Goal: Transaction & Acquisition: Subscribe to service/newsletter

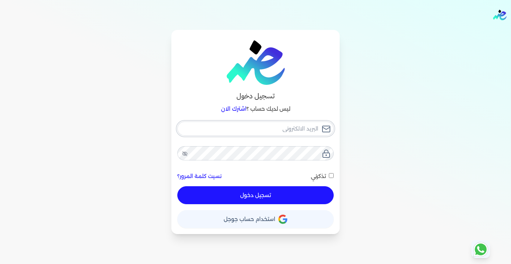
type input "[EMAIL_ADDRESS][DOMAIN_NAME]"
click at [254, 196] on button "تسجيل دخول" at bounding box center [255, 195] width 156 height 18
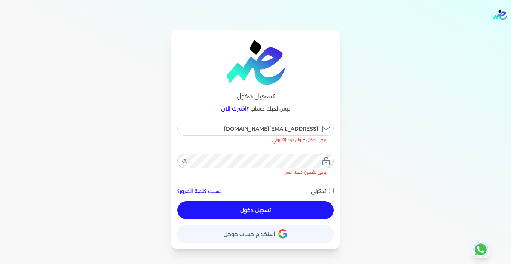
checkbox input "false"
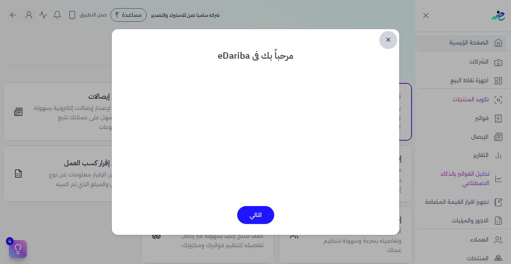
click at [390, 42] on link "✕" at bounding box center [389, 40] width 18 height 18
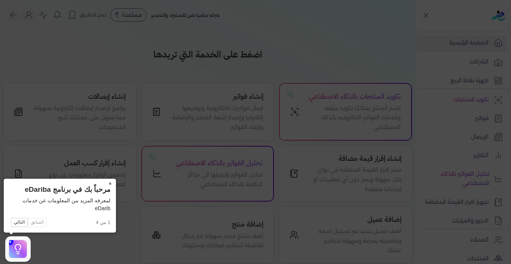
click at [112, 183] on button "×" at bounding box center [110, 184] width 12 height 10
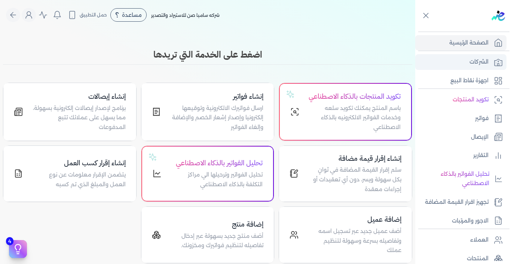
click at [470, 63] on p "الشركات" at bounding box center [479, 62] width 19 height 10
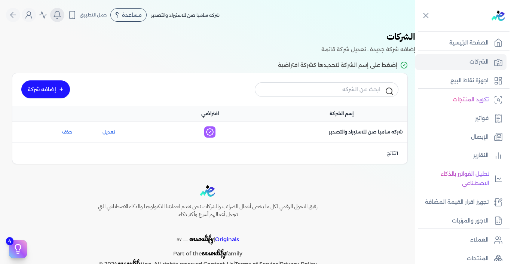
click at [61, 21] on button "Global" at bounding box center [57, 15] width 14 height 14
click at [45, 19] on icon "Global" at bounding box center [43, 14] width 9 height 9
click at [46, 18] on icon "Global" at bounding box center [43, 14] width 9 height 9
click at [35, 20] on button "Global" at bounding box center [29, 15] width 14 height 14
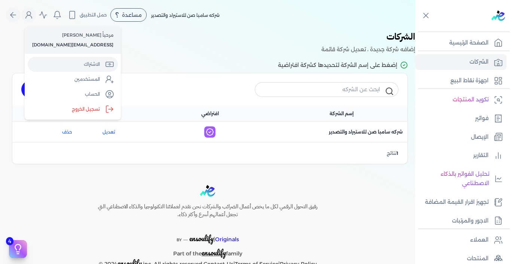
click at [102, 63] on link "الاشتراك" at bounding box center [73, 64] width 90 height 15
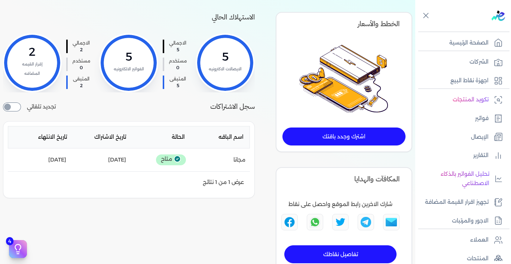
scroll to position [54, 0]
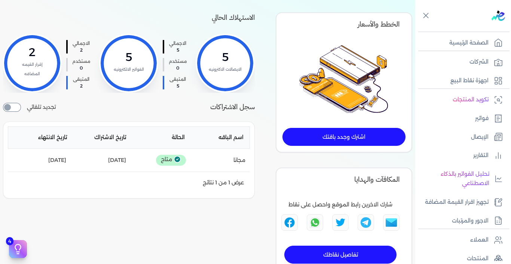
click at [353, 138] on link "اشترك وجدد باقتك" at bounding box center [344, 137] width 123 height 18
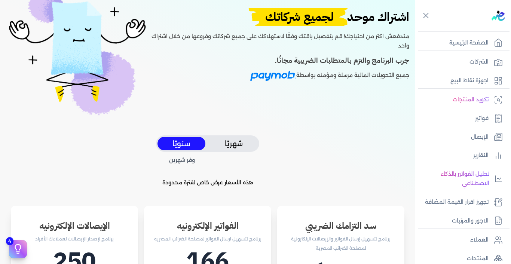
click at [242, 142] on button "شهريًا" at bounding box center [234, 144] width 48 height 14
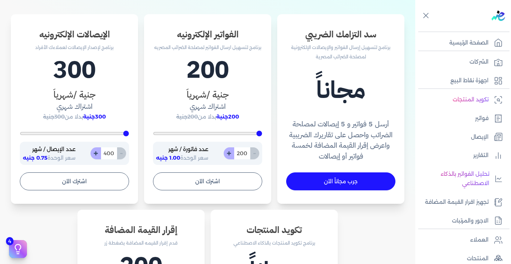
scroll to position [248, 0]
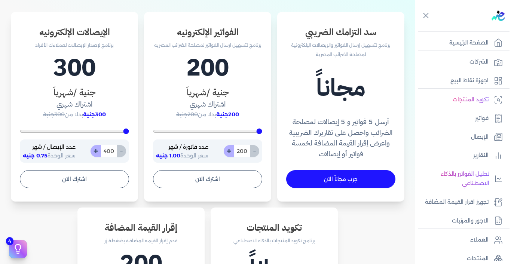
click at [231, 150] on button "+" at bounding box center [229, 151] width 10 height 12
type input "201"
click at [231, 150] on button "+" at bounding box center [229, 151] width 10 height 12
type input "202"
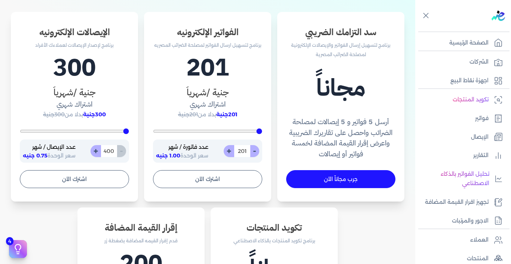
type input "202"
click at [231, 150] on button "+" at bounding box center [229, 151] width 10 height 12
type input "203"
click at [231, 150] on button "+" at bounding box center [229, 151] width 10 height 12
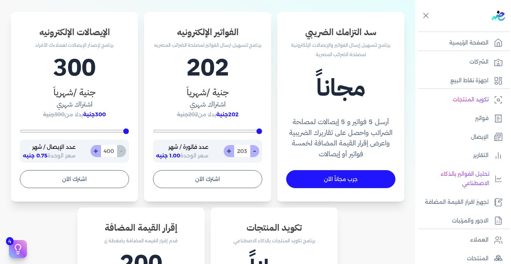
type input "204"
click at [231, 150] on button "+" at bounding box center [229, 151] width 10 height 12
type input "205"
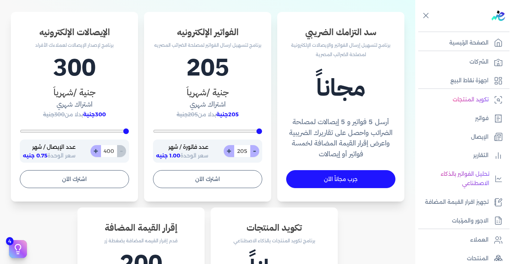
click at [231, 150] on button "+" at bounding box center [229, 151] width 10 height 12
type input "206"
click at [231, 150] on button "+" at bounding box center [229, 151] width 10 height 12
type input "207"
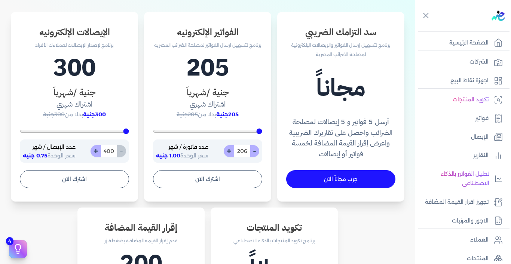
type input "207"
click at [234, 153] on button "+" at bounding box center [229, 151] width 10 height 12
type input "208"
click at [234, 153] on button "+" at bounding box center [229, 151] width 10 height 12
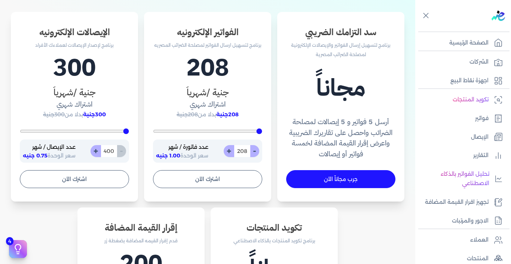
type input "209"
click at [234, 153] on button "+" at bounding box center [229, 151] width 10 height 12
type input "210"
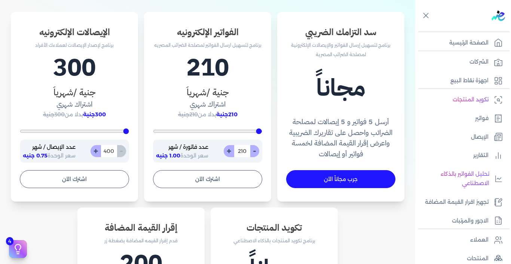
click at [234, 153] on button "+" at bounding box center [229, 151] width 10 height 12
type input "211"
click at [234, 153] on button "+" at bounding box center [229, 151] width 10 height 12
type input "212"
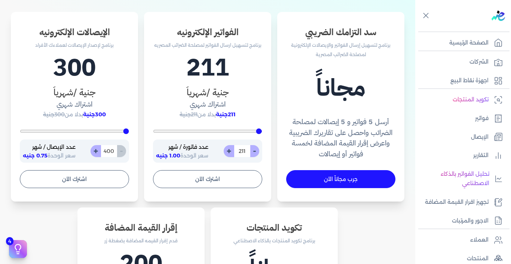
type input "212"
click at [234, 153] on button "+" at bounding box center [229, 151] width 10 height 12
type input "213"
click at [234, 153] on button "+" at bounding box center [229, 151] width 10 height 12
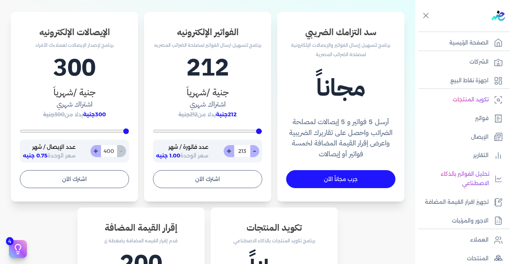
type input "214"
click at [234, 153] on button "+" at bounding box center [229, 151] width 10 height 12
type input "215"
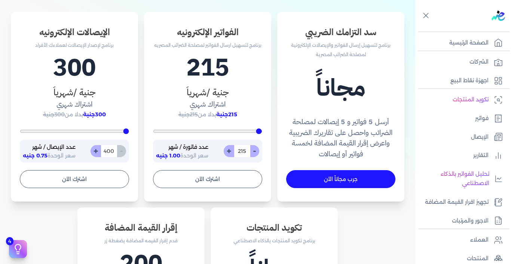
click at [234, 153] on button "+" at bounding box center [229, 151] width 10 height 12
type input "216"
click at [234, 153] on button "+" at bounding box center [229, 151] width 10 height 12
type input "217"
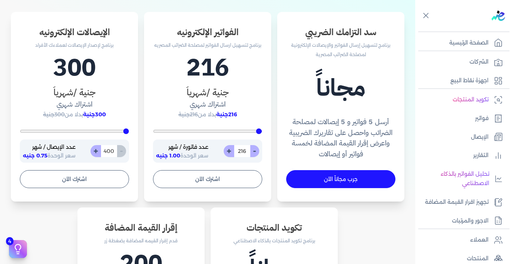
type input "217"
click at [234, 153] on button "+" at bounding box center [229, 151] width 10 height 12
type input "218"
click at [234, 153] on button "+" at bounding box center [229, 151] width 10 height 12
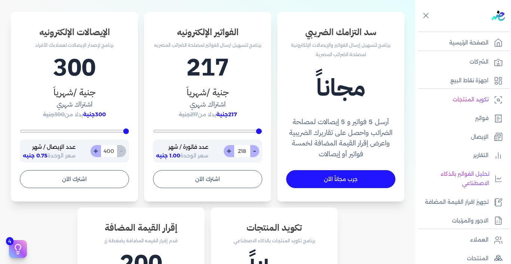
type input "219"
click at [234, 153] on button "+" at bounding box center [229, 151] width 10 height 12
type input "220"
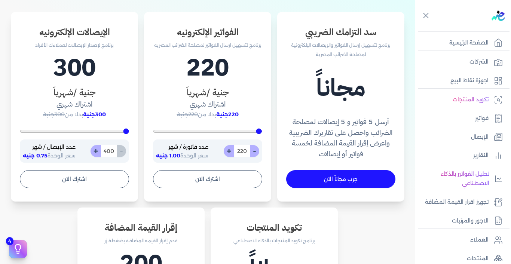
click at [234, 153] on button "+" at bounding box center [229, 151] width 10 height 12
type input "221"
click at [234, 153] on button "+" at bounding box center [229, 151] width 10 height 12
type input "222"
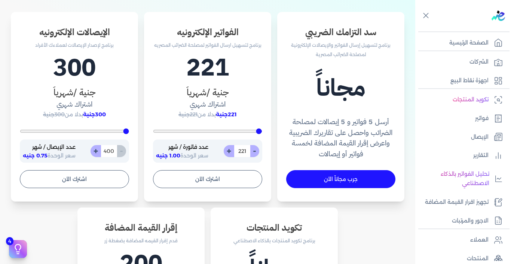
type input "222"
click at [234, 153] on button "+" at bounding box center [229, 151] width 10 height 12
type input "223"
click at [234, 153] on button "+" at bounding box center [229, 151] width 10 height 12
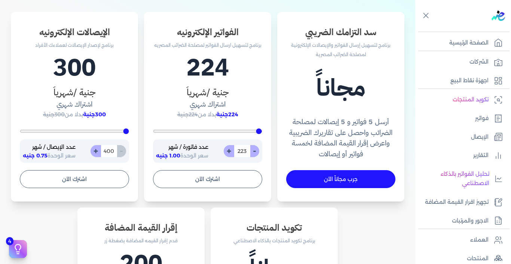
type input "224"
click at [234, 153] on button "+" at bounding box center [229, 151] width 10 height 12
type input "225"
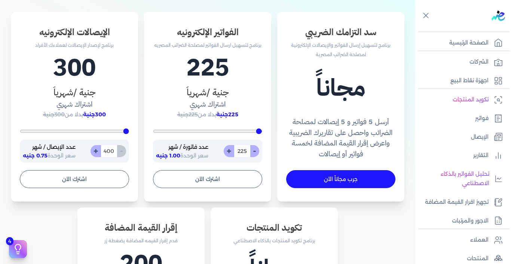
click at [234, 153] on button "+" at bounding box center [229, 151] width 10 height 12
type input "226"
click at [243, 152] on input "226" at bounding box center [242, 151] width 16 height 12
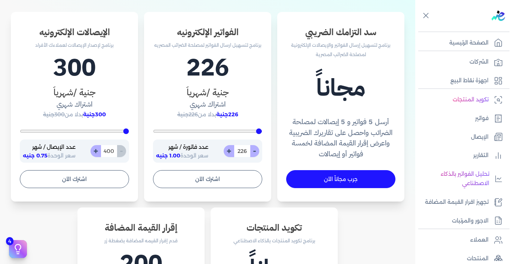
type input "200"
type input "5"
type input "200"
type input "50"
type input "500"
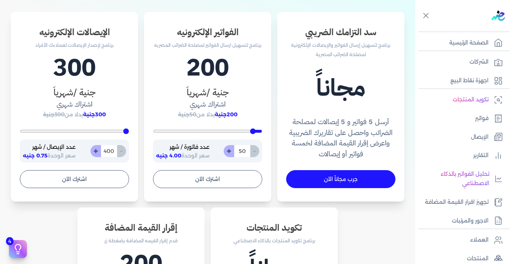
type input "500"
click at [243, 152] on input "500" at bounding box center [242, 151] width 16 height 12
type input "200"
type input "4"
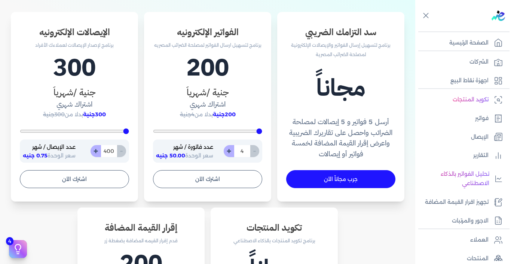
type input "200"
type input "40"
type input "400"
click at [243, 152] on input "400" at bounding box center [242, 151] width 16 height 12
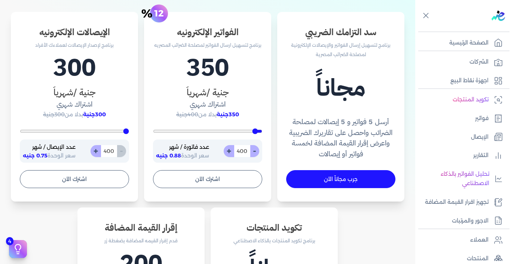
click at [243, 152] on input "400" at bounding box center [242, 151] width 16 height 12
type input "200"
type input "1"
type input "200"
type input "10"
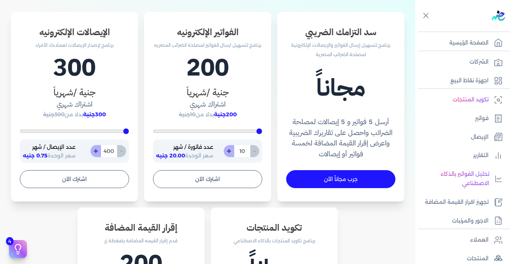
type input "200"
type input "100"
type input "200"
type input "1"
type input "200"
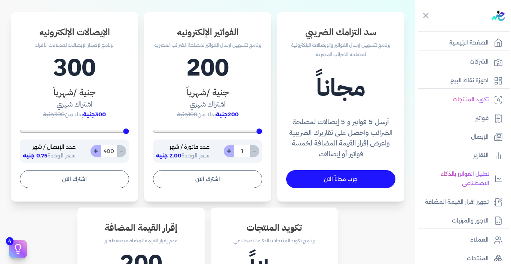
type input "15"
type input "200"
type input "150"
type input "200"
type input "15"
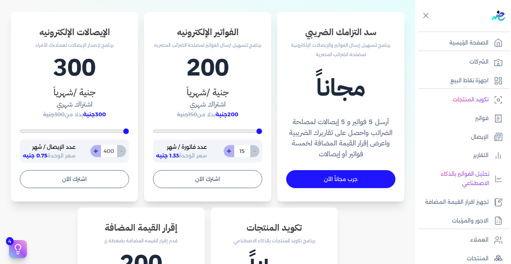
type input "200"
type input "1"
type input "200"
type input "11"
type input "200"
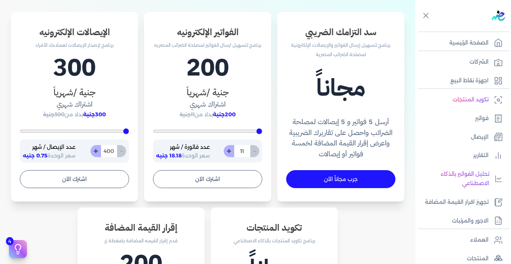
type input "118"
type input "1180"
click at [243, 152] on input "1180" at bounding box center [242, 151] width 16 height 12
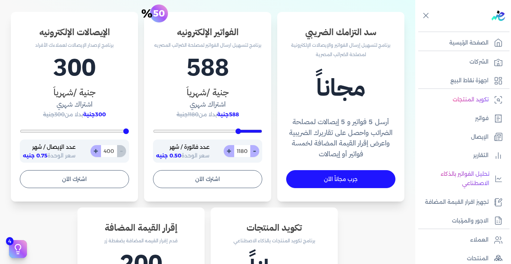
type input "200"
type input "1"
type input "200"
type input "18"
type input "200"
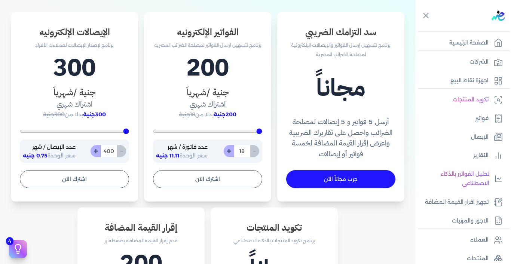
type input "180"
type input "200"
type input "18"
type input "200"
type input "1"
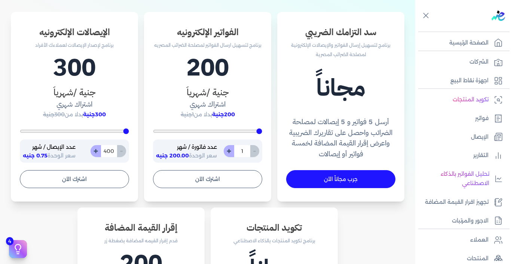
type input "2600"
type input "200"
type input "1"
type input "200"
type input "19"
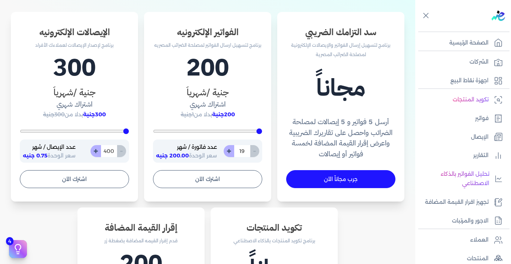
type input "200"
type input "190"
click at [243, 152] on input "190" at bounding box center [242, 151] width 16 height 12
type input "200"
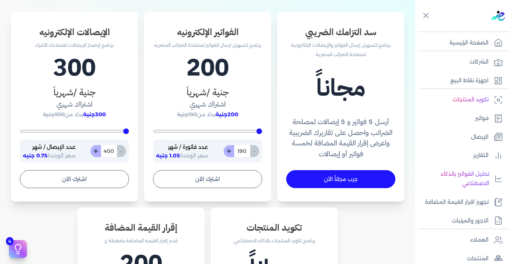
type input "2"
type input "200"
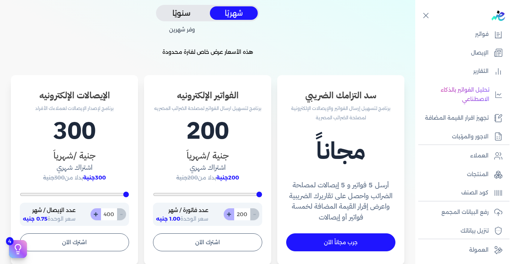
scroll to position [183, 0]
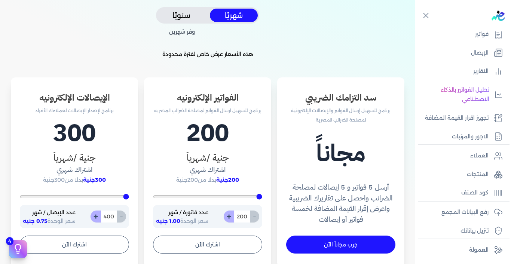
click at [244, 219] on input "200" at bounding box center [242, 217] width 16 height 12
type input "200"
type input "5"
type input "200"
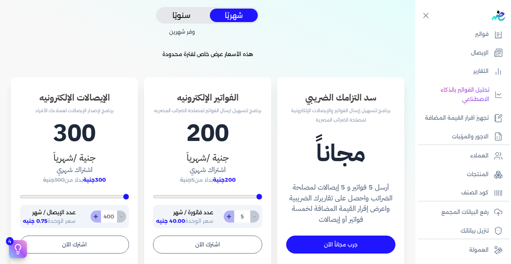
type input "50"
type input "500"
type input "5000"
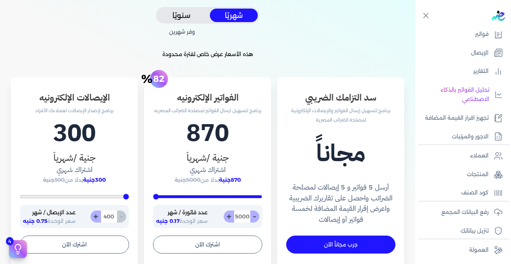
type input "500"
type input "200"
type input "50"
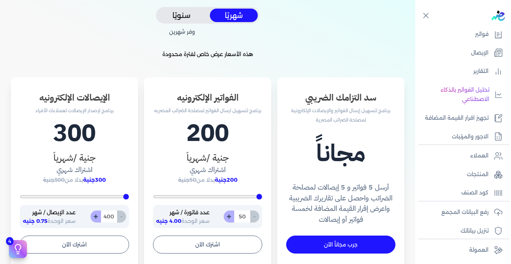
type input "500"
click at [244, 217] on input "500" at bounding box center [242, 217] width 16 height 12
type input "200"
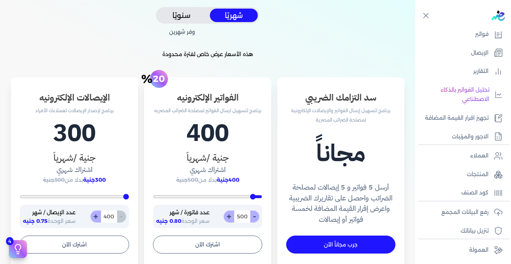
type input "5"
type input "200"
type input "50"
type input "500"
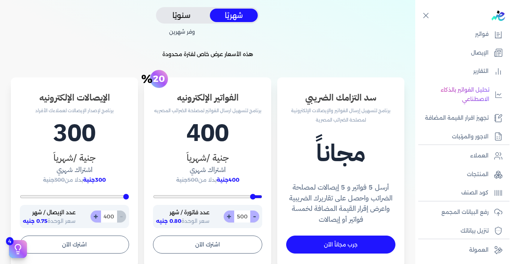
type input "200"
type input "50"
type input "200"
type input "5"
type input "2600"
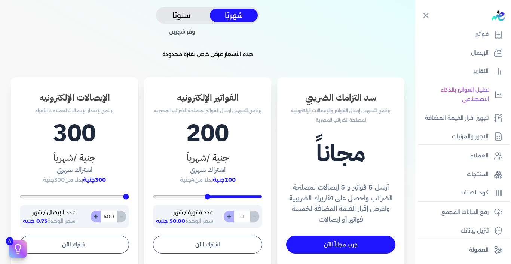
type input "200"
type input "4"
type input "200"
type input "40"
type input "400"
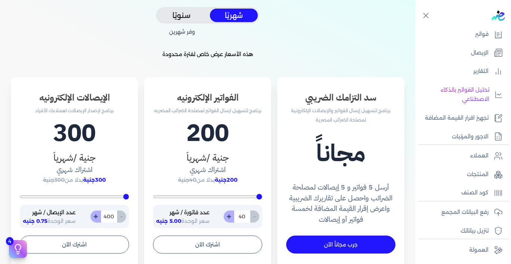
type input "400"
type input "200"
type input "40"
type input "200"
type input "4"
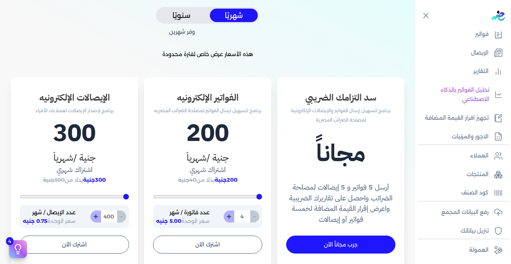
type input "2600"
type input "200"
type input "5"
type input "200"
type input "50"
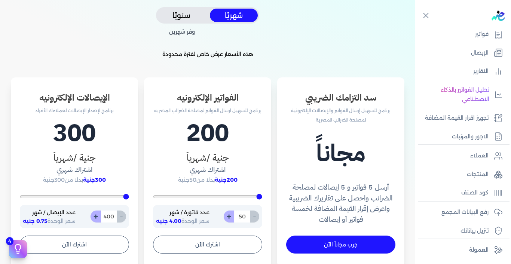
type input "500"
click at [70, 43] on div "اشتراك موحد لجميع شركاتك متدفعش اكتر من احتياجك! قم بتفصيل باقتك وفقًا لاستهلاك…" at bounding box center [207, 169] width 415 height 644
click at [244, 217] on input "500" at bounding box center [242, 217] width 16 height 12
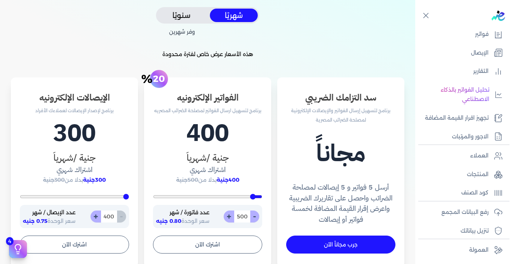
type input "200"
type input "1"
type input "200"
type input "10"
type input "200"
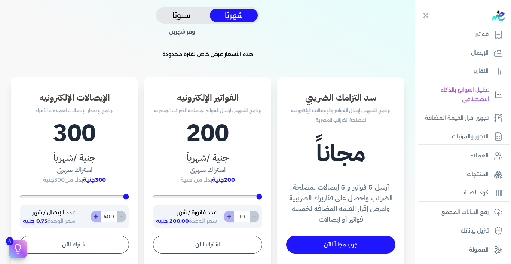
type input "100"
type input "1000"
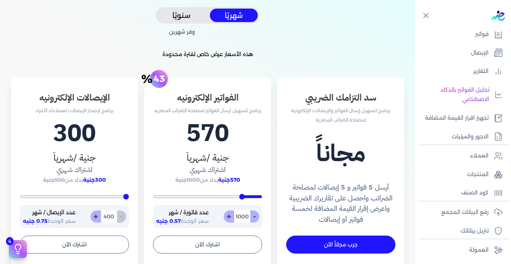
click at [244, 219] on input "1000" at bounding box center [242, 217] width 16 height 12
type input "200"
type input "2"
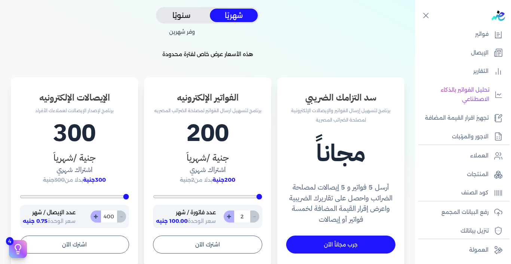
type input "200"
type input "2000"
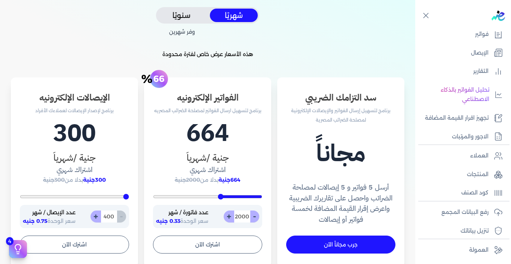
drag, startPoint x: 172, startPoint y: 89, endPoint x: 162, endPoint y: 70, distance: 20.9
click at [162, 70] on div "% 66" at bounding box center [159, 79] width 18 height 18
click at [240, 217] on input "2000" at bounding box center [242, 217] width 16 height 12
click at [240, 216] on input "2000" at bounding box center [242, 217] width 16 height 12
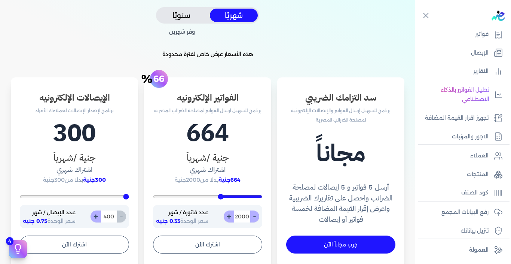
click at [240, 216] on input "2000" at bounding box center [242, 217] width 16 height 12
type input "5"
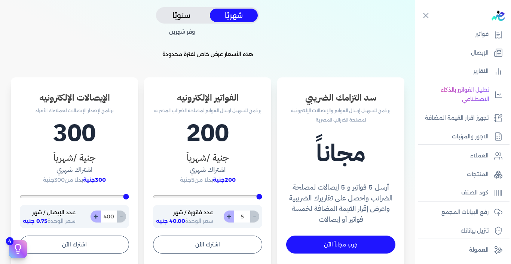
type input "2600"
type input "6"
type input "200"
type input "60"
type input "600"
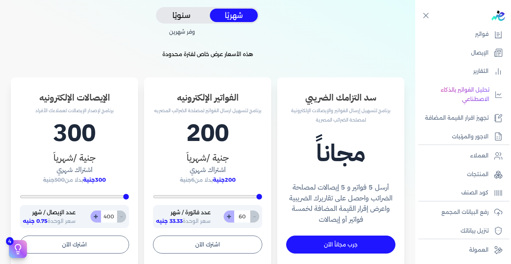
type input "600"
type input "200"
type input "60"
type input "200"
type input "6"
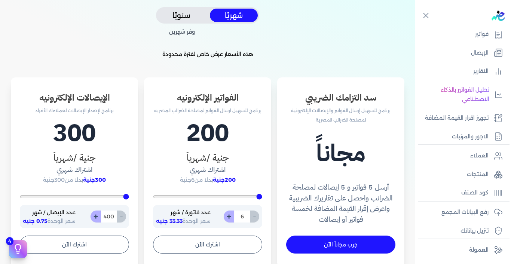
type input "2600"
type input "200"
type input "7"
type input "200"
type input "70"
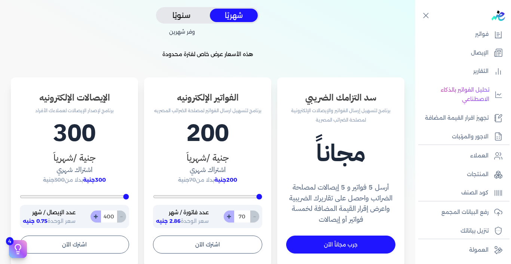
type input "700"
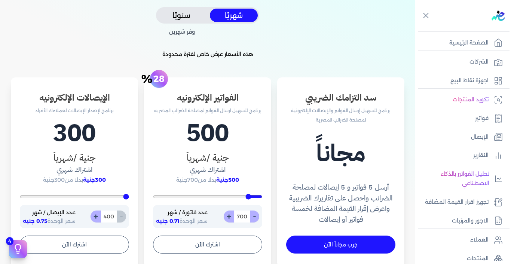
scroll to position [84, 0]
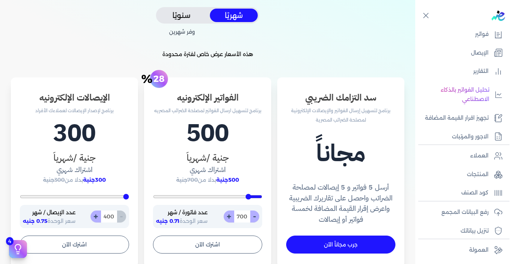
type input "700"
click at [367, 59] on p "هذه الأسعار عرض خاص لفترة محدودة" at bounding box center [208, 55] width 404 height 10
click at [375, 60] on div "اشتراك موحد لجميع شركاتك متدفعش اكتر من احتياجك! قم بتفصيل باقتك وفقًا لاستهلاك…" at bounding box center [207, 169] width 415 height 644
drag, startPoint x: 375, startPoint y: 60, endPoint x: 334, endPoint y: 25, distance: 53.9
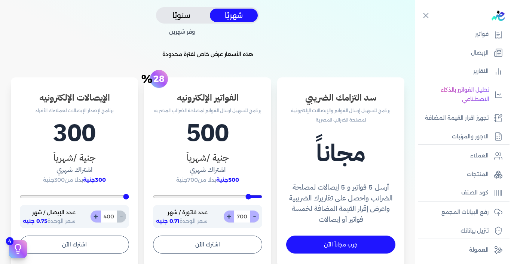
click at [334, 25] on div "اشتراك موحد لجميع شركاتك متدفعش اكتر من احتياجك! قم بتفصيل باقتك وفقًا لاستهلاك…" at bounding box center [207, 169] width 415 height 644
drag, startPoint x: 334, startPoint y: 25, endPoint x: 329, endPoint y: 24, distance: 5.6
click at [329, 24] on div "اشتراك موحد لجميع شركاتك متدفعش اكتر من احتياجك! قم بتفصيل باقتك وفقًا لاستهلاك…" at bounding box center [207, 169] width 415 height 644
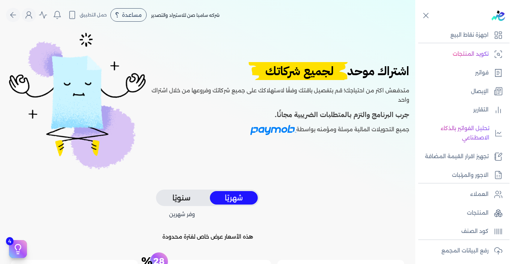
scroll to position [52, 0]
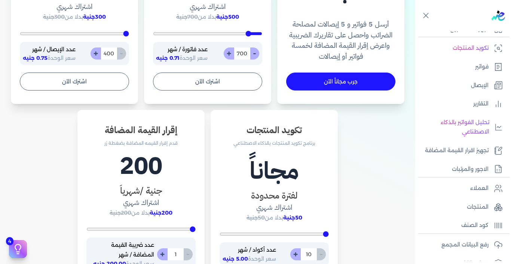
scroll to position [274, 0]
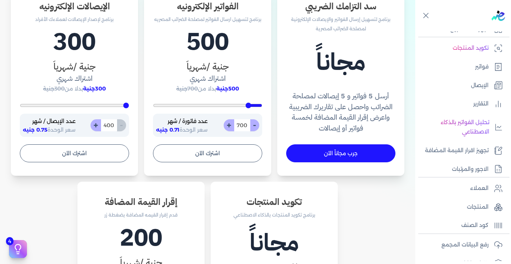
click at [243, 125] on input "700" at bounding box center [242, 125] width 16 height 12
type input "200"
type input "2"
type input "200"
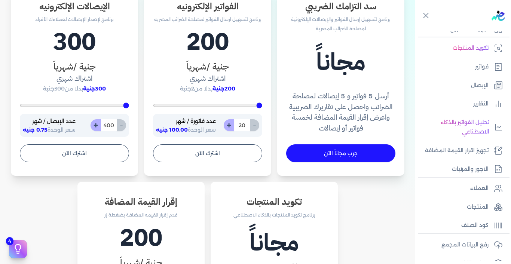
type input "200"
click at [245, 127] on input "200" at bounding box center [242, 125] width 16 height 12
type input "200"
type input "1"
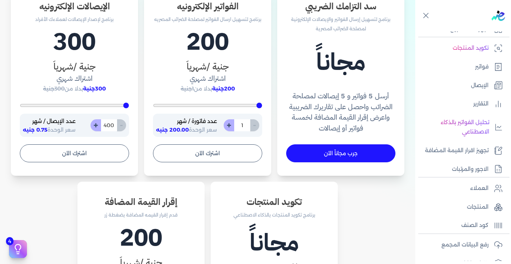
type input "200"
type input "10"
type input "200"
type input "100"
click at [245, 126] on input "100" at bounding box center [242, 125] width 16 height 12
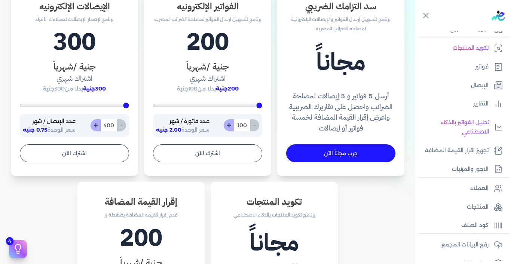
click at [245, 126] on input "100" at bounding box center [242, 125] width 16 height 12
type input "200"
type input "2"
type input "200"
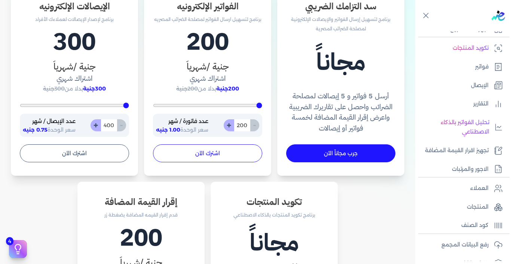
click at [211, 155] on button "اشترك الآن" at bounding box center [207, 153] width 109 height 18
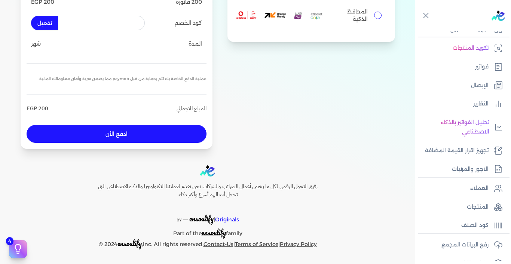
scroll to position [116, 0]
click at [376, 16] on input "المحافظ الذكية" at bounding box center [377, 15] width 7 height 7
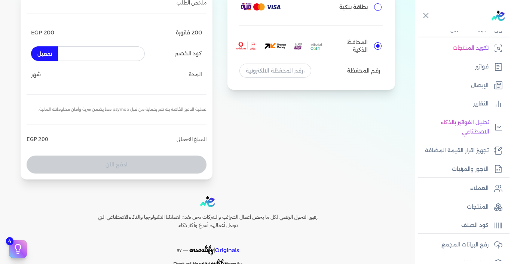
scroll to position [85, 0]
click at [67, 58] on input "text" at bounding box center [101, 54] width 87 height 14
click at [58, 54] on button "تفعيل" at bounding box center [44, 54] width 27 height 14
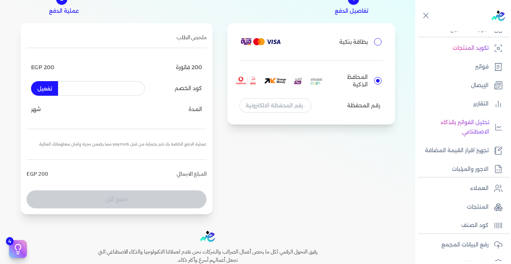
scroll to position [22, 0]
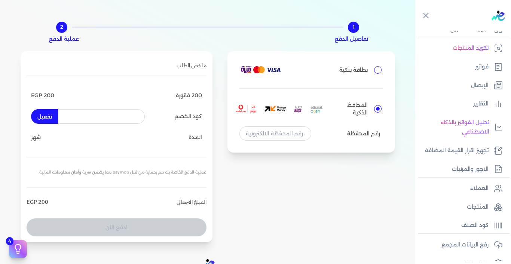
click at [377, 69] on input "بطاقة بنكية" at bounding box center [377, 69] width 7 height 7
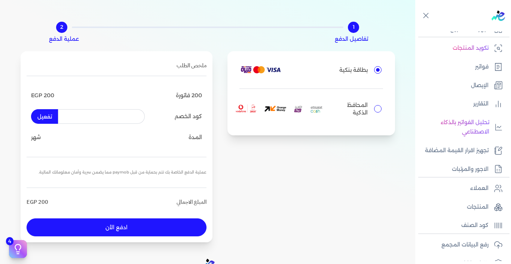
click at [109, 123] on input "text" at bounding box center [101, 116] width 87 height 14
click at [114, 119] on input "text" at bounding box center [101, 116] width 87 height 14
click at [46, 119] on button "تفعيل" at bounding box center [44, 116] width 27 height 14
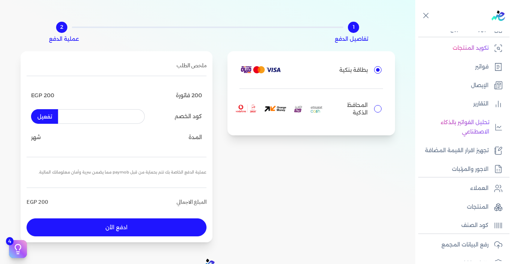
click at [46, 119] on button "تفعيل" at bounding box center [44, 116] width 27 height 14
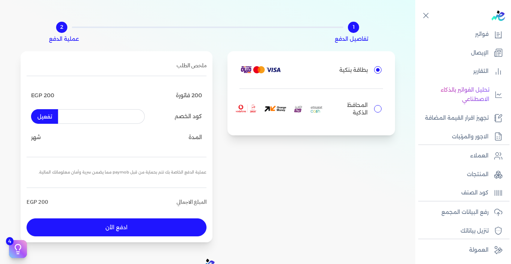
click at [357, 29] on div "1" at bounding box center [353, 27] width 11 height 11
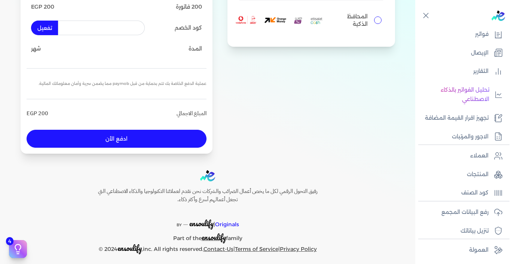
scroll to position [116, 0]
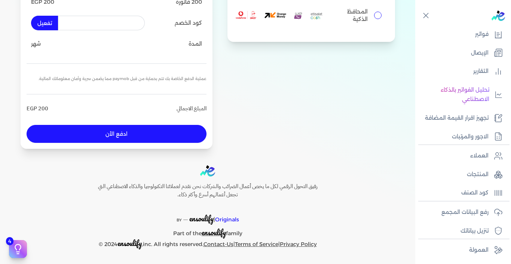
click at [119, 128] on button "ادفع الأن" at bounding box center [117, 134] width 180 height 18
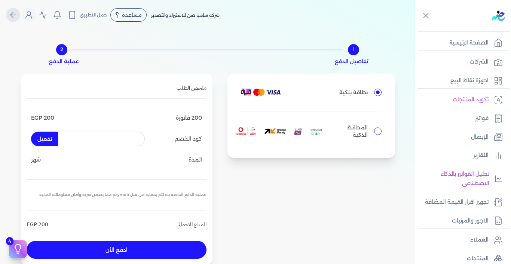
click at [13, 14] on icon "Global" at bounding box center [11, 14] width 3 height 5
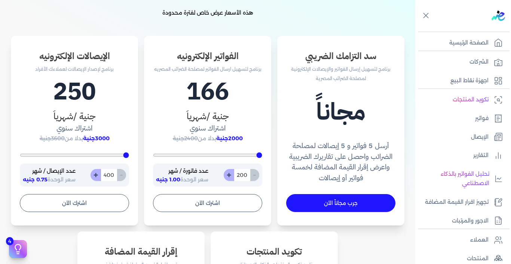
scroll to position [204, 0]
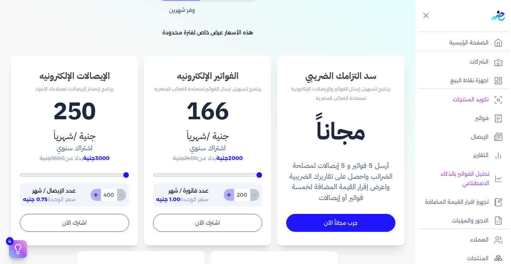
click at [243, 192] on input "200" at bounding box center [242, 195] width 16 height 12
type input "200"
type input "2"
type input "200"
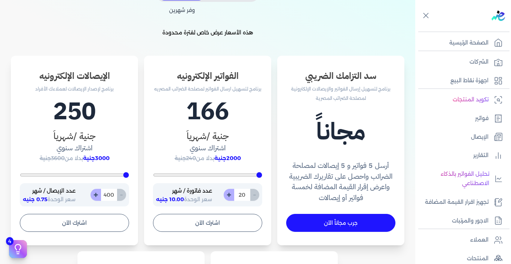
type input "200"
type input "2000"
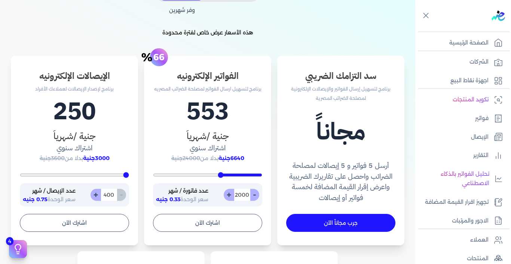
click at [243, 192] on input "2000" at bounding box center [242, 195] width 16 height 12
type input "200"
type input "5"
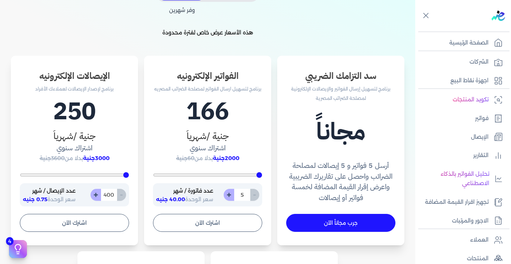
type input "200"
type input "50"
type input "500"
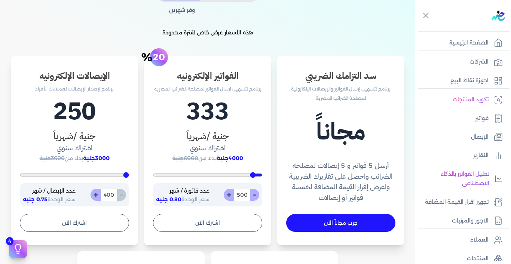
scroll to position [50, 0]
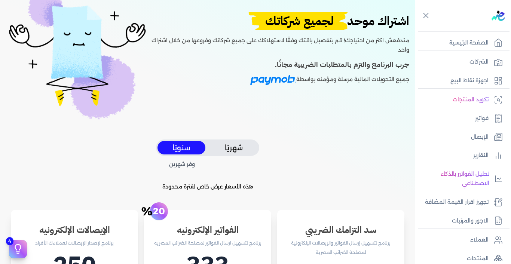
type input "500"
click at [232, 146] on button "شهريًا" at bounding box center [234, 148] width 48 height 14
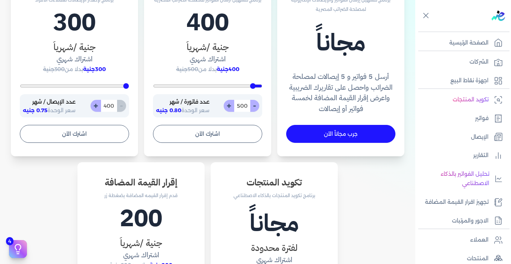
scroll to position [253, 0]
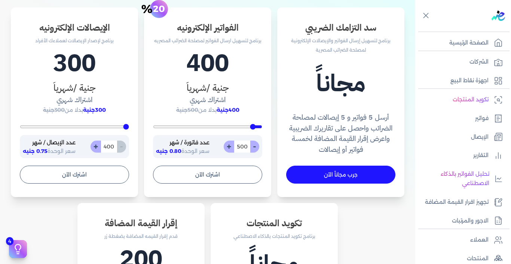
click at [244, 146] on input "500" at bounding box center [242, 147] width 16 height 12
type input "200"
type input "6"
type input "200"
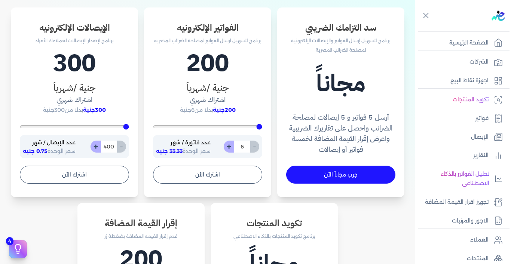
type input "60"
type input "600"
click at [244, 146] on input "600" at bounding box center [242, 147] width 16 height 12
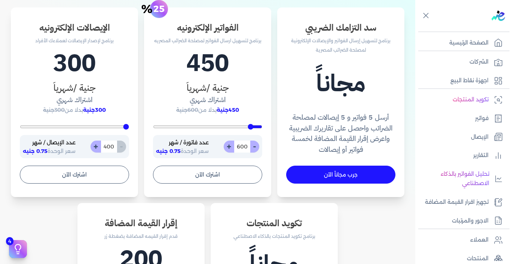
type input "200"
type input "7"
type input "200"
type input "70"
type input "700"
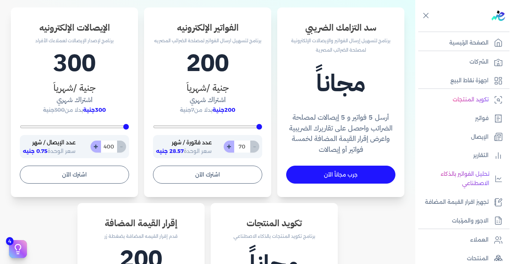
type input "700"
click at [244, 146] on input "700" at bounding box center [242, 147] width 16 height 12
type input "200"
type input "1"
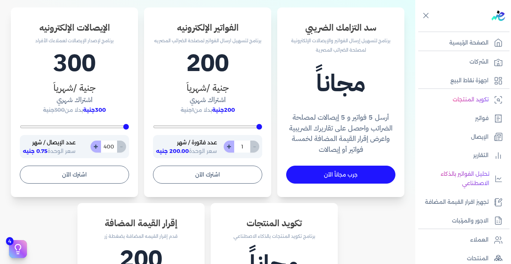
type input "200"
type input "10"
type input "200"
type input "100"
click at [246, 145] on input "100" at bounding box center [242, 147] width 16 height 12
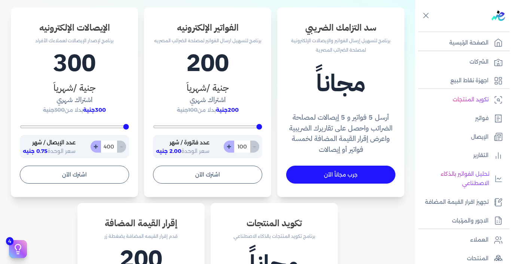
click at [246, 145] on input "100" at bounding box center [242, 147] width 16 height 12
type input "200"
type input "5"
type input "200"
type input "50"
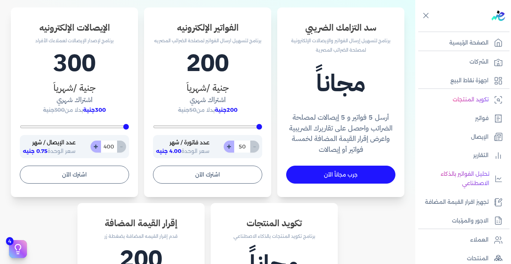
click at [242, 147] on input "50" at bounding box center [242, 147] width 16 height 12
type input "200"
type input "1"
type input "200"
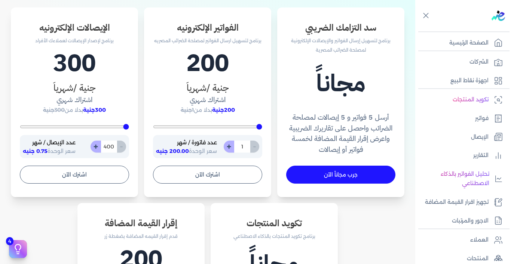
type input "10"
type input "200"
type input "100"
click at [245, 146] on input "100" at bounding box center [242, 147] width 16 height 12
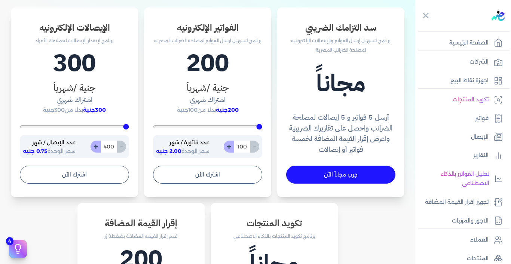
type input "200"
type input "2"
type input "200"
click at [245, 146] on input "200" at bounding box center [242, 147] width 16 height 12
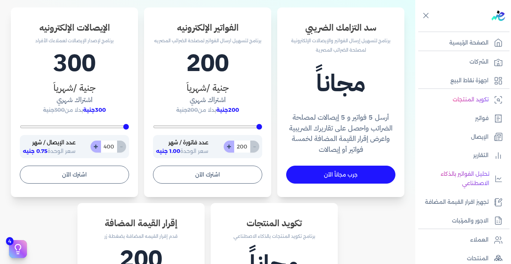
click at [245, 146] on input "200" at bounding box center [242, 147] width 16 height 12
type input "200"
type input "2"
type input "200"
type input "25"
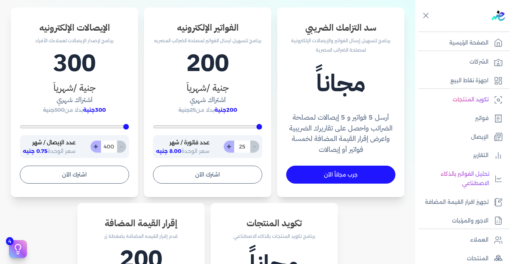
type input "250"
click at [245, 146] on input "250" at bounding box center [242, 147] width 16 height 12
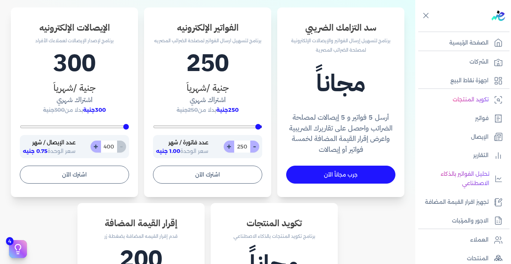
type input "200"
type input "2"
type input "200"
click at [426, 15] on icon at bounding box center [425, 15] width 9 height 9
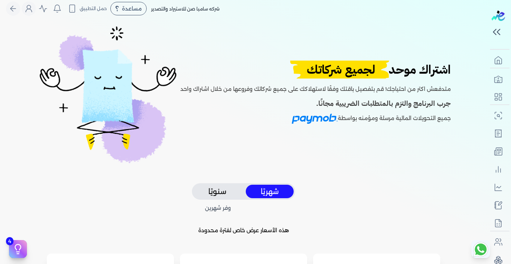
scroll to position [0, 0]
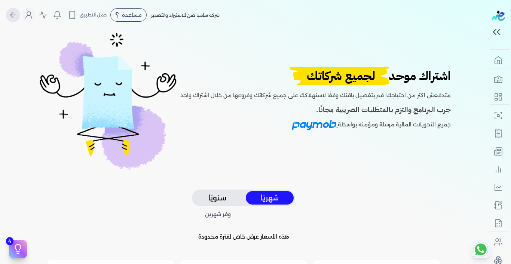
click at [16, 13] on icon "Global" at bounding box center [13, 14] width 9 height 9
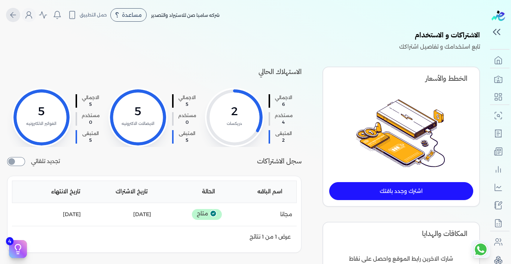
click at [16, 13] on icon "Global" at bounding box center [13, 14] width 9 height 9
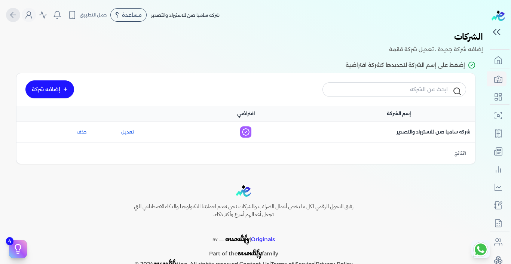
click at [16, 13] on icon "Global" at bounding box center [13, 14] width 9 height 9
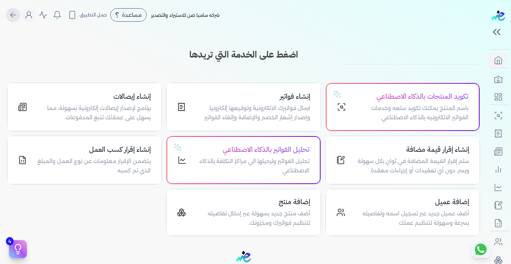
click at [16, 13] on icon "Global" at bounding box center [13, 14] width 9 height 9
